Goal: Information Seeking & Learning: Learn about a topic

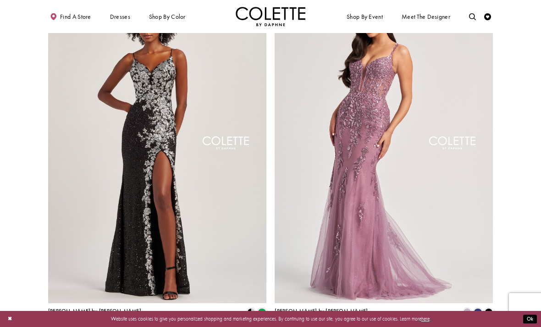
scroll to position [1112, 0]
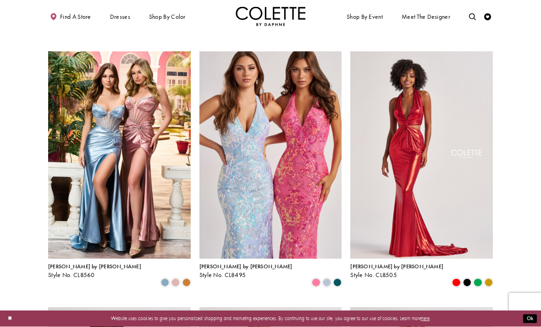
scroll to position [276, 0]
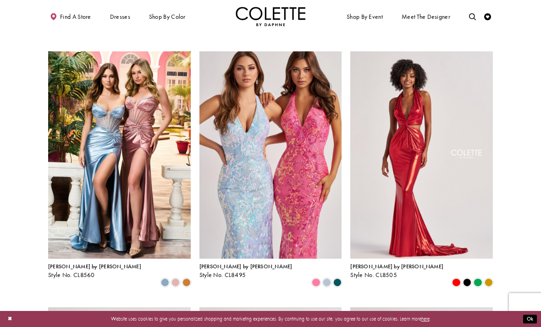
click at [340, 278] on span "Product List" at bounding box center [337, 282] width 8 height 8
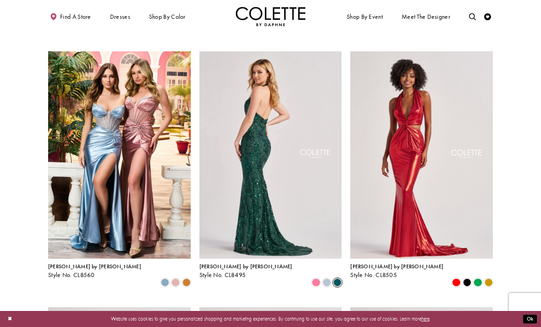
click at [316, 278] on span "Product List" at bounding box center [316, 282] width 8 height 8
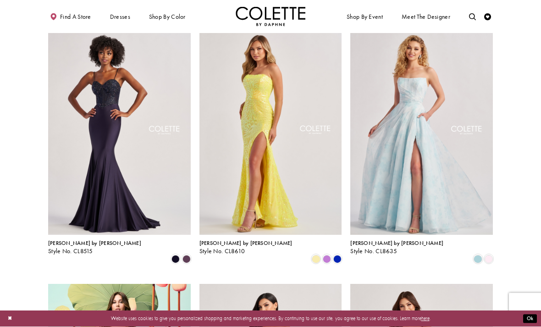
scroll to position [556, 0]
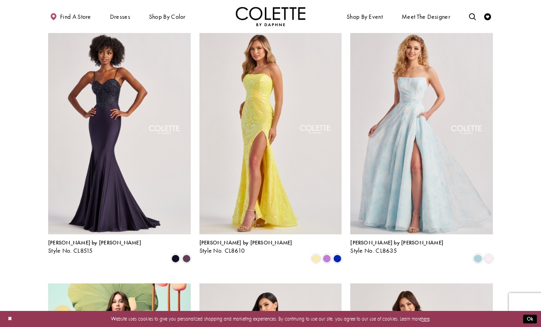
click at [341, 254] on span "Product List" at bounding box center [337, 258] width 8 height 8
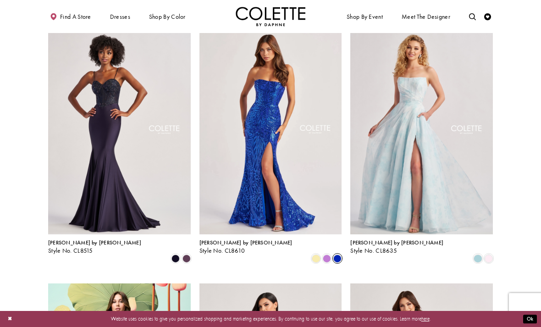
click at [334, 254] on span "Product List" at bounding box center [337, 258] width 8 height 8
click at [327, 254] on span "Product List" at bounding box center [327, 258] width 8 height 8
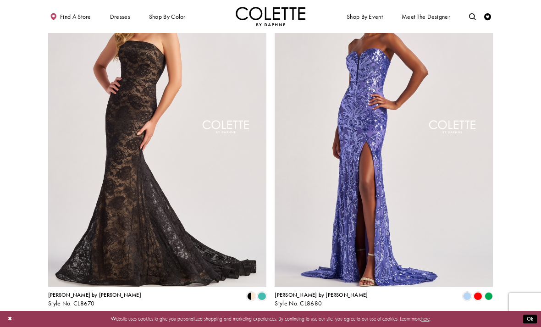
click at [313, 321] on span "Next" at bounding box center [307, 324] width 11 height 7
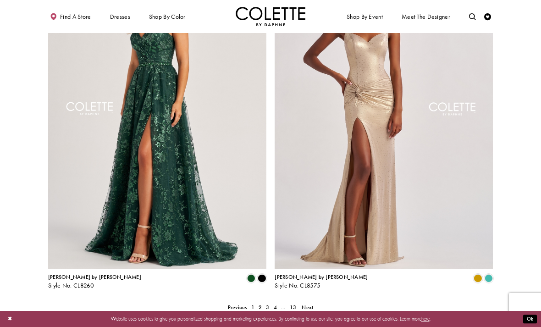
scroll to position [1147, 0]
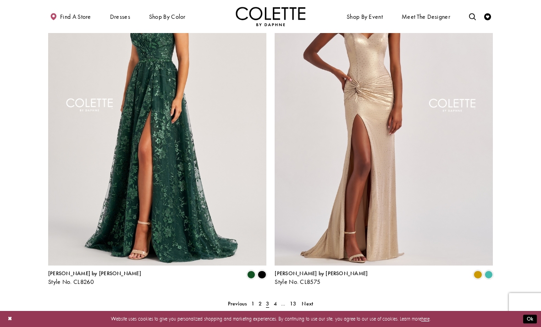
click at [314, 299] on link "Next" at bounding box center [308, 304] width 16 height 10
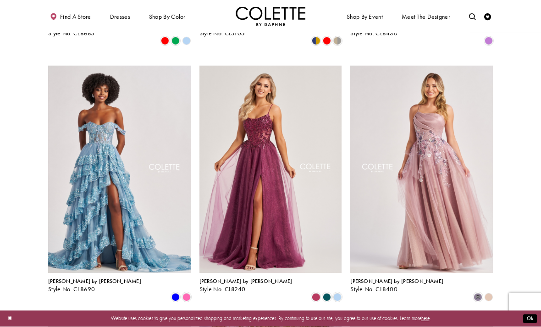
scroll to position [517, 0]
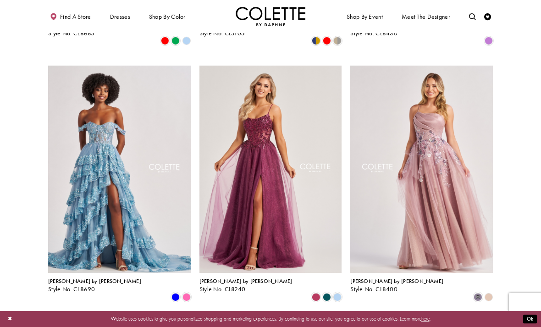
click at [177, 293] on span "Product List" at bounding box center [176, 297] width 8 height 8
click at [189, 293] on span "Product List" at bounding box center [187, 297] width 8 height 8
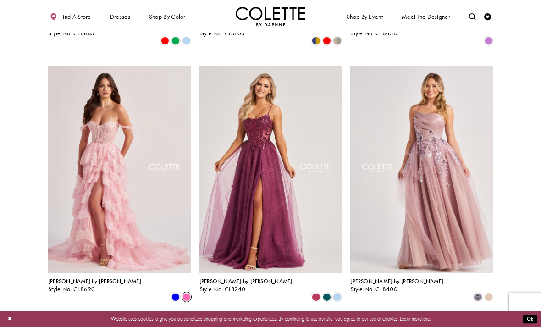
click at [174, 293] on span "Product List" at bounding box center [176, 297] width 8 height 8
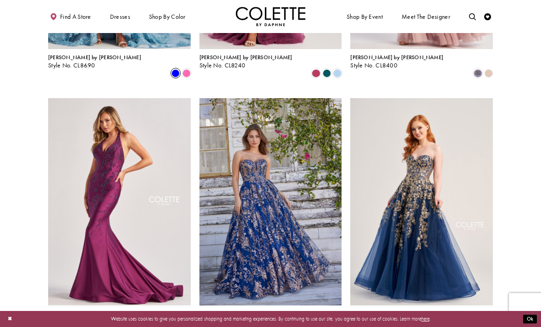
scroll to position [742, 0]
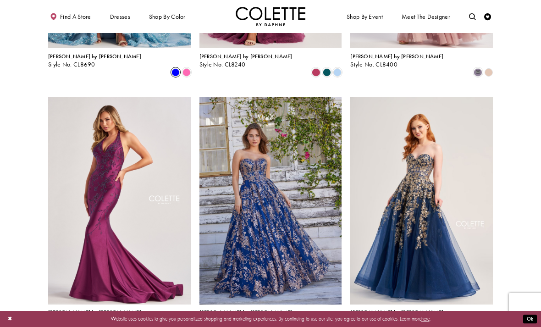
click at [308, 324] on span "Product List" at bounding box center [305, 328] width 8 height 8
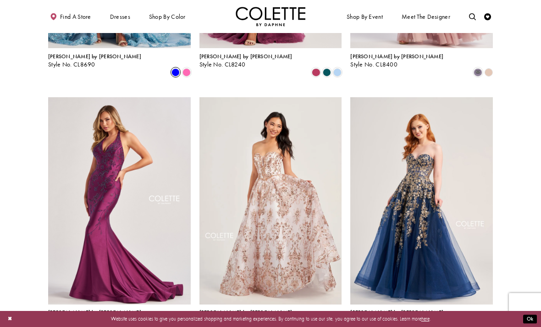
click at [328, 323] on polygon "Product List" at bounding box center [329, 328] width 5 height 11
click at [329, 323] on polygon "Product List" at bounding box center [329, 328] width 5 height 11
click at [338, 323] on polygon "Product List" at bounding box center [340, 328] width 5 height 11
click at [321, 323] on div "Product List" at bounding box center [316, 328] width 11 height 11
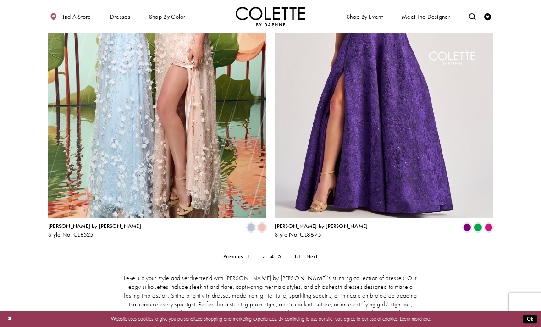
click at [318, 251] on link "Next" at bounding box center [312, 256] width 16 height 10
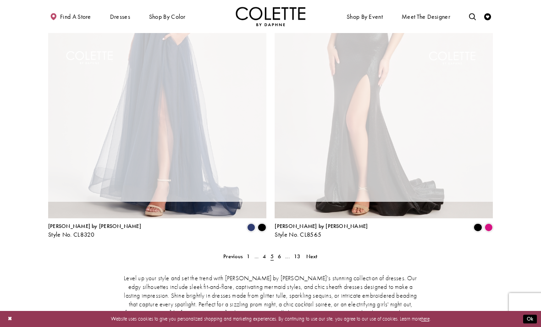
scroll to position [37, 0]
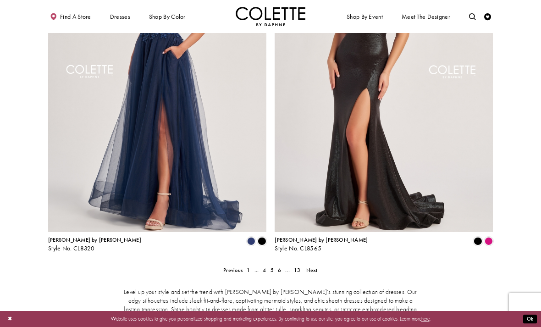
click at [318, 265] on link "Next" at bounding box center [312, 270] width 16 height 10
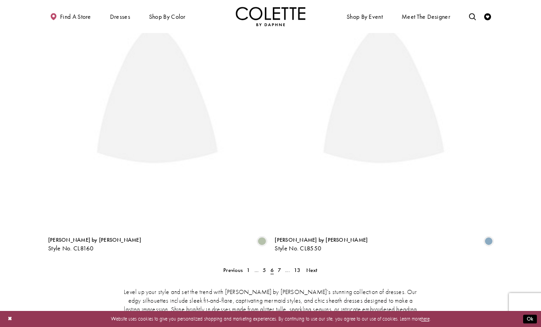
scroll to position [37, 0]
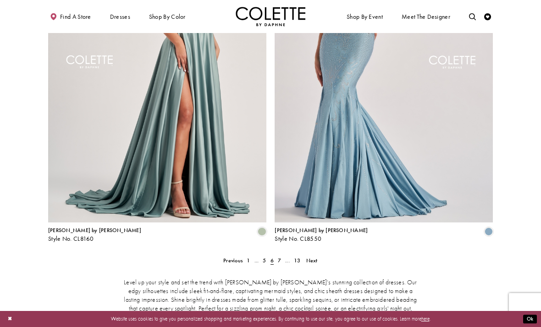
click at [316, 257] on span "Next" at bounding box center [311, 260] width 11 height 7
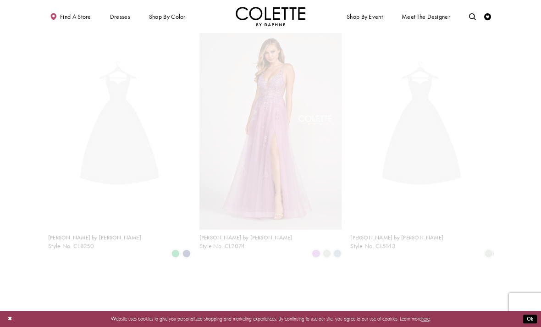
scroll to position [37, 0]
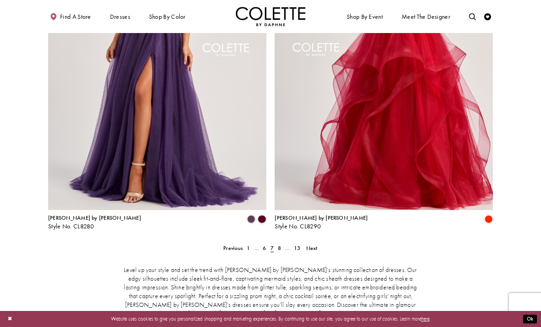
click at [316, 244] on span "Next" at bounding box center [311, 247] width 11 height 7
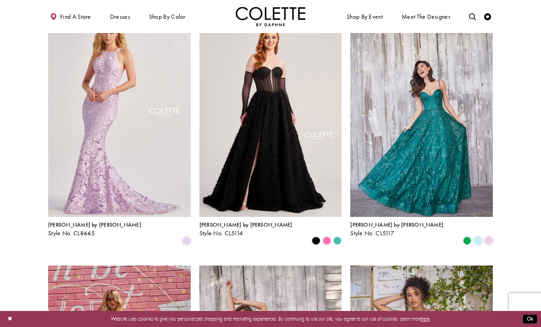
scroll to position [318, 0]
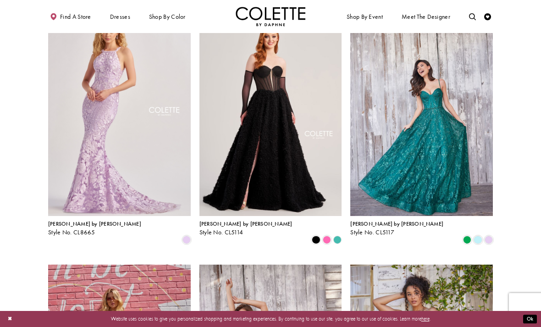
click at [492, 236] on span "Product List" at bounding box center [489, 240] width 8 height 8
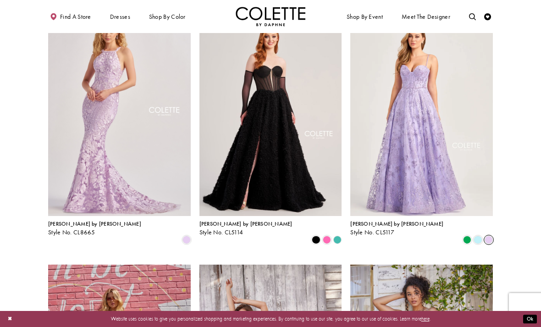
click at [478, 236] on span "Product List" at bounding box center [478, 240] width 8 height 8
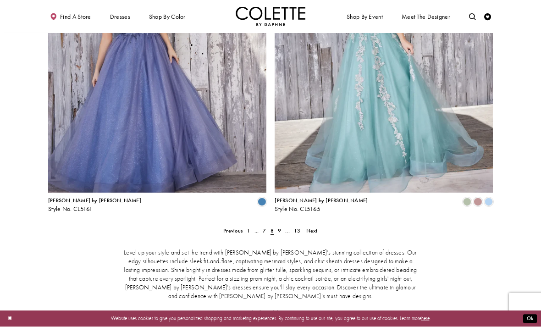
scroll to position [1195, 0]
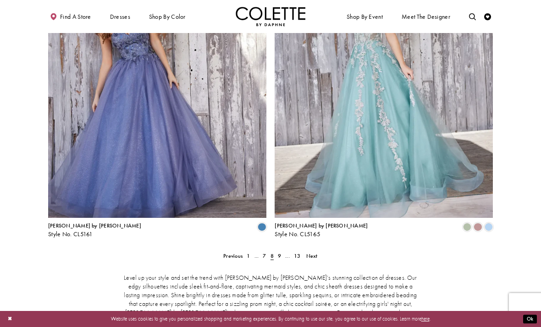
click at [315, 252] on span "Next" at bounding box center [311, 255] width 11 height 7
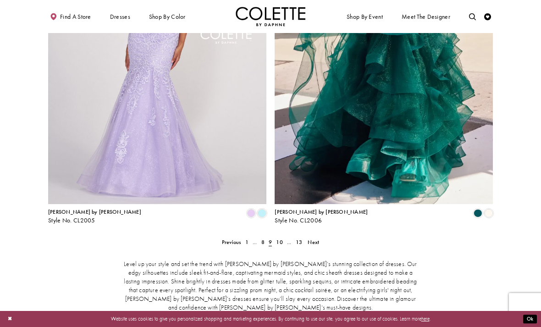
scroll to position [1209, 0]
click at [312, 238] on span "Next" at bounding box center [313, 241] width 11 height 7
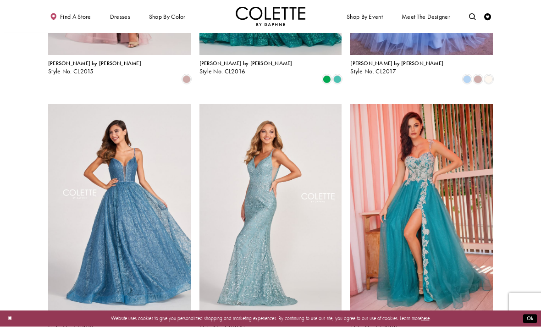
scroll to position [736, 0]
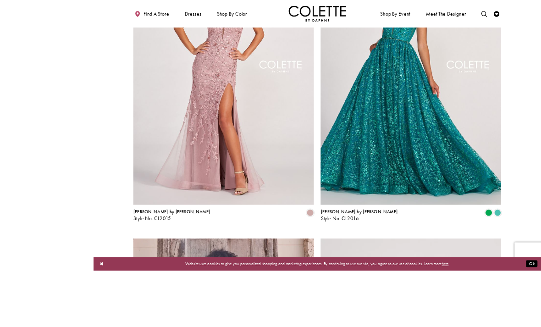
scroll to position [1281, 0]
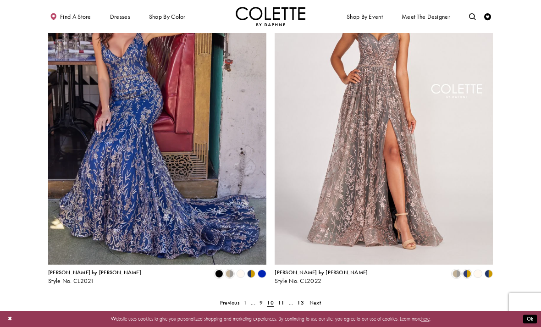
click at [279, 299] on span "11" at bounding box center [281, 302] width 6 height 7
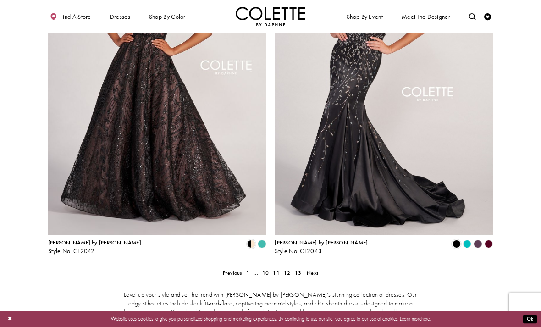
click at [266, 269] on span "10" at bounding box center [265, 272] width 6 height 7
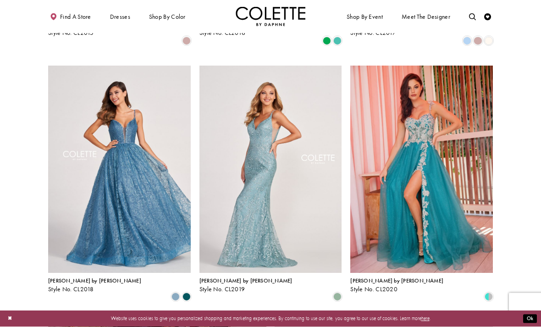
scroll to position [774, 0]
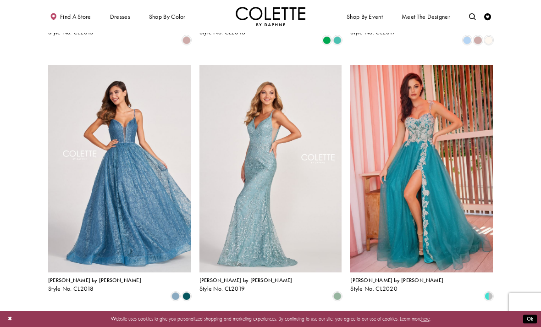
click at [353, 323] on p "Website uses cookies to give you personalized shopping and marketing experience…" at bounding box center [270, 318] width 441 height 9
click at [140, 169] on img "Visit Colette by Daphne Style No. CL2018 Page" at bounding box center [119, 168] width 143 height 207
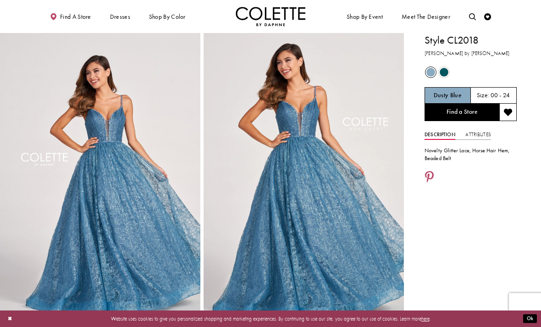
click at [443, 74] on span "Product color controls state depends on size chosen" at bounding box center [444, 72] width 9 height 9
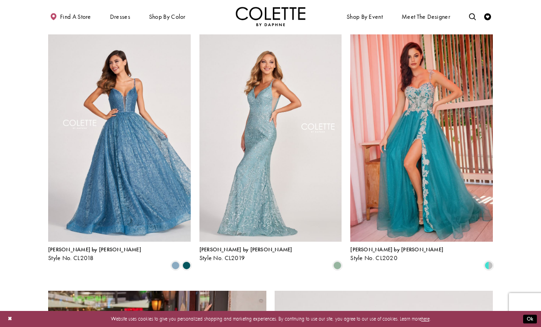
scroll to position [806, 0]
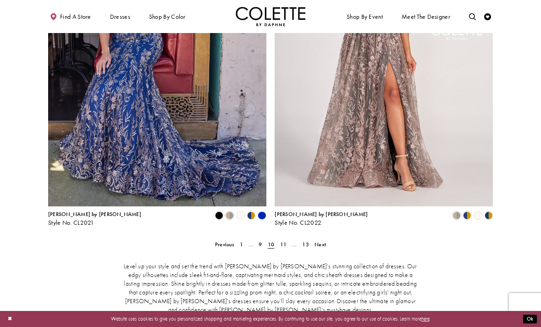
click at [287, 241] on span "11" at bounding box center [283, 244] width 6 height 7
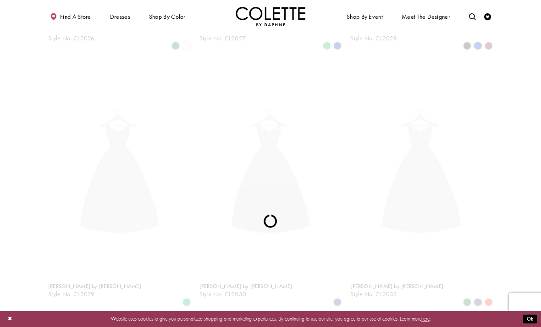
scroll to position [37, 0]
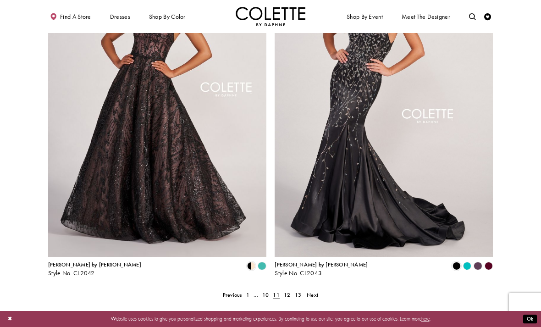
click at [289, 291] on span "12" at bounding box center [287, 294] width 6 height 7
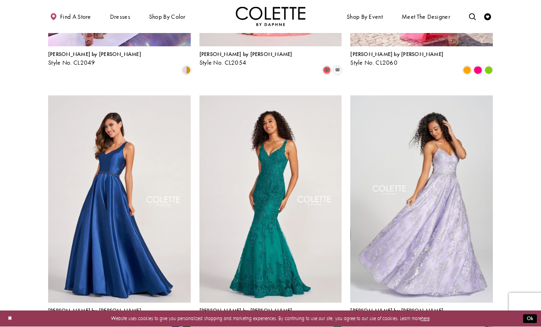
scroll to position [234, 0]
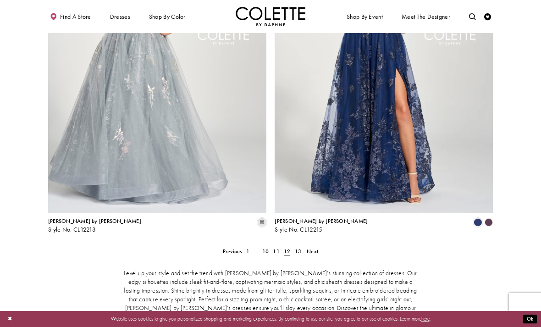
click at [302, 246] on link "13" at bounding box center [298, 251] width 11 height 10
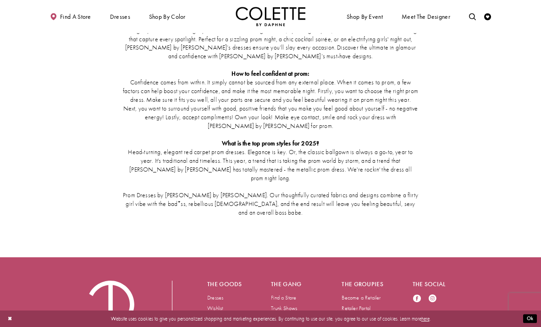
scroll to position [1539, 0]
